Goal: Navigation & Orientation: Find specific page/section

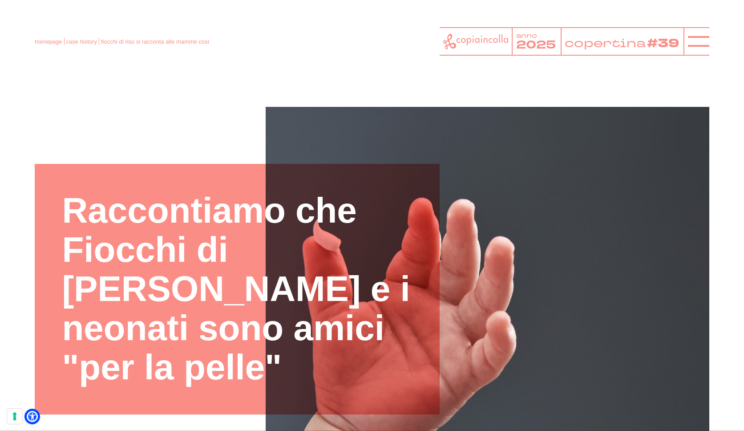
click at [464, 41] on icon at bounding box center [475, 42] width 65 height 16
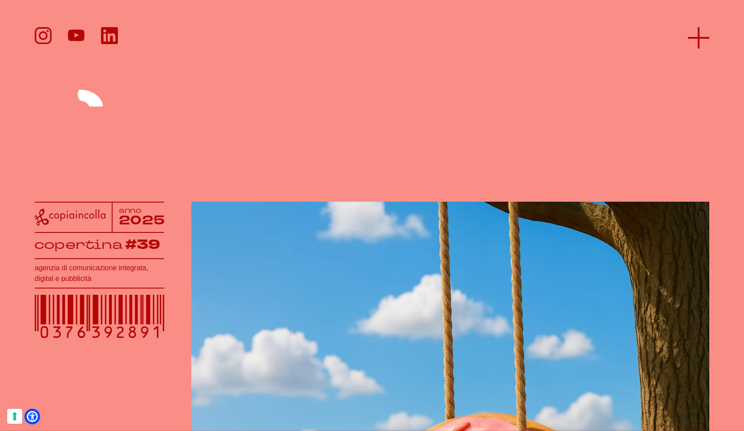
click at [706, 40] on icon at bounding box center [698, 37] width 21 height 21
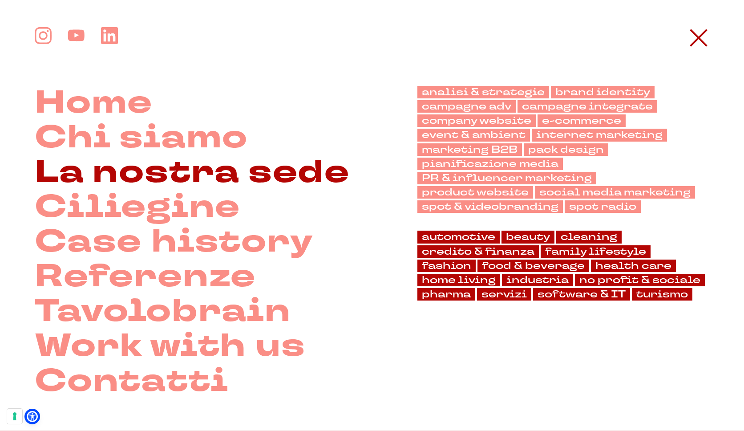
click at [173, 180] on link "La nostra sede" at bounding box center [192, 172] width 315 height 35
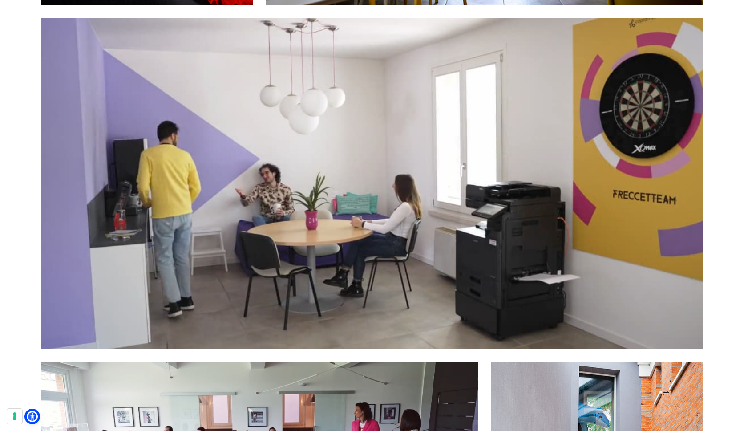
scroll to position [2186, 0]
